Goal: Use online tool/utility: Utilize a website feature to perform a specific function

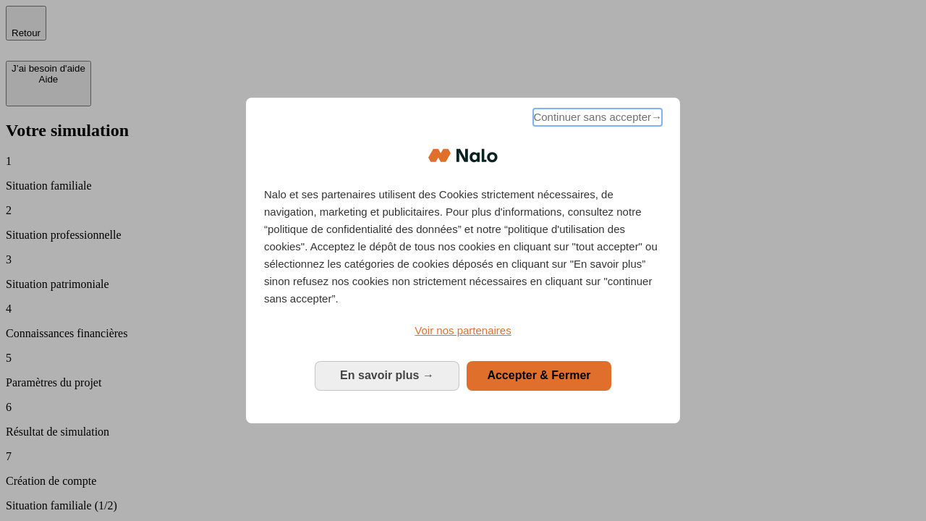
click at [596, 119] on span "Continuer sans accepter →" at bounding box center [597, 116] width 129 height 17
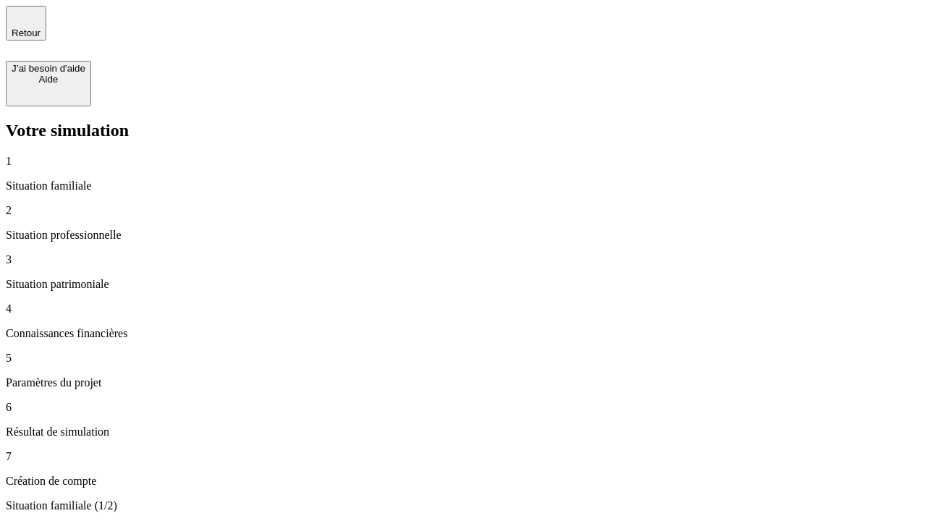
type input "30 000"
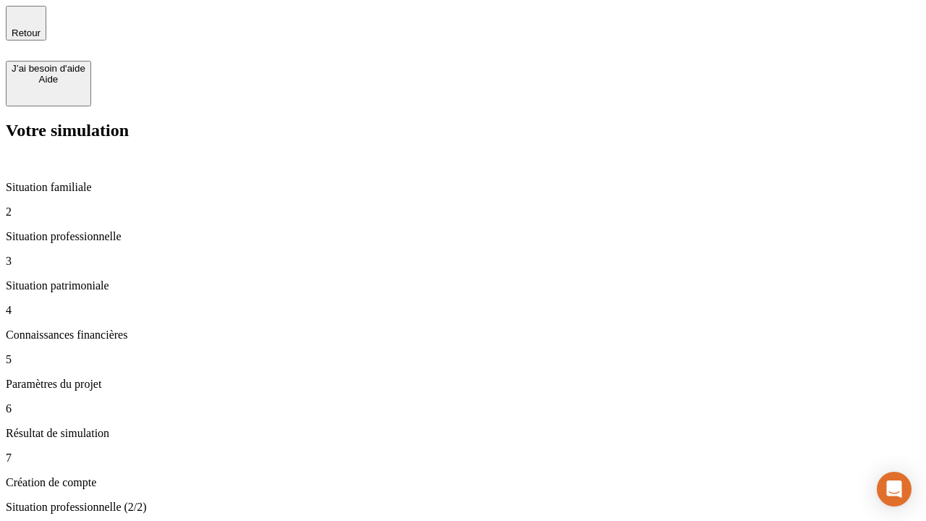
type input "1 000"
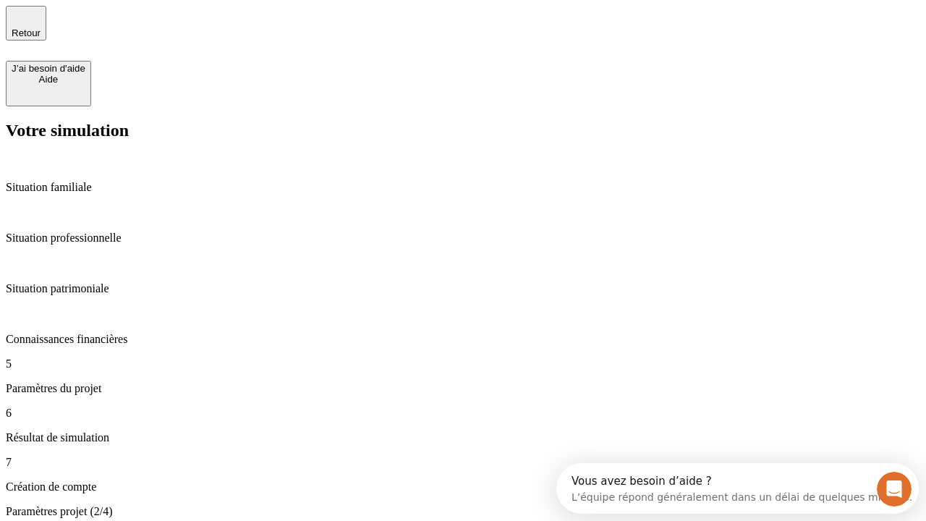
type input "65"
type input "5 000"
type input "640"
